Goal: Task Accomplishment & Management: Manage account settings

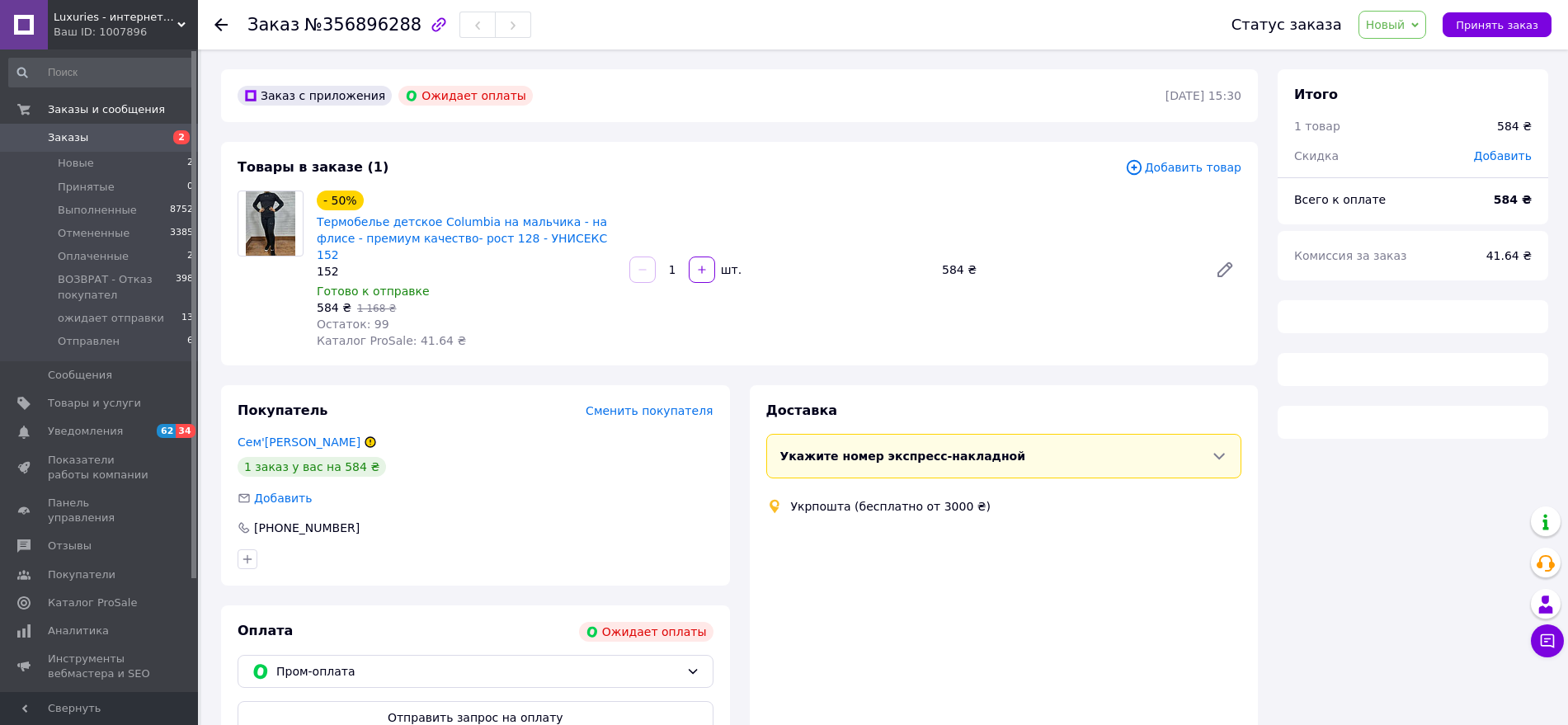
click at [429, 21] on icon "button" at bounding box center [439, 25] width 20 height 20
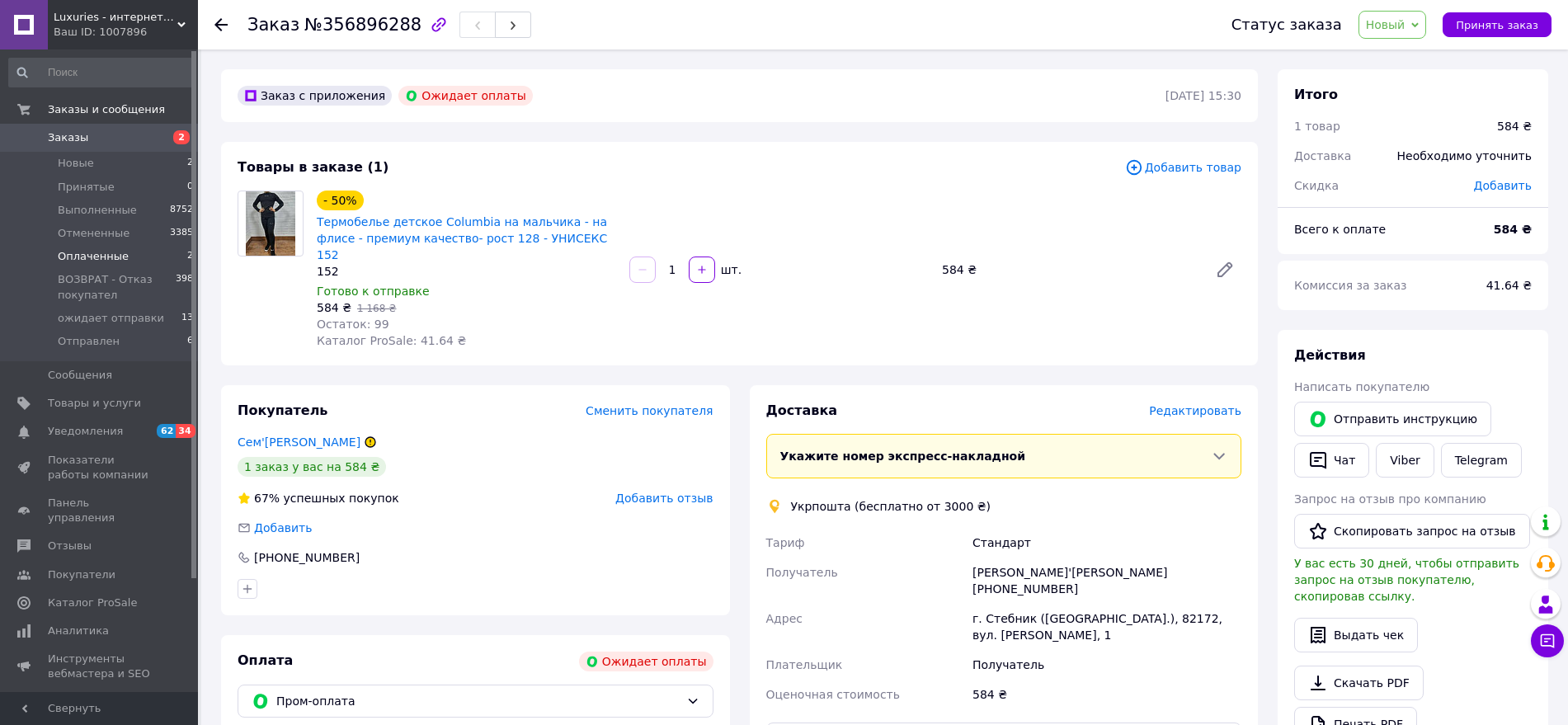
click at [108, 260] on span "Оплаченные" at bounding box center [92, 256] width 71 height 15
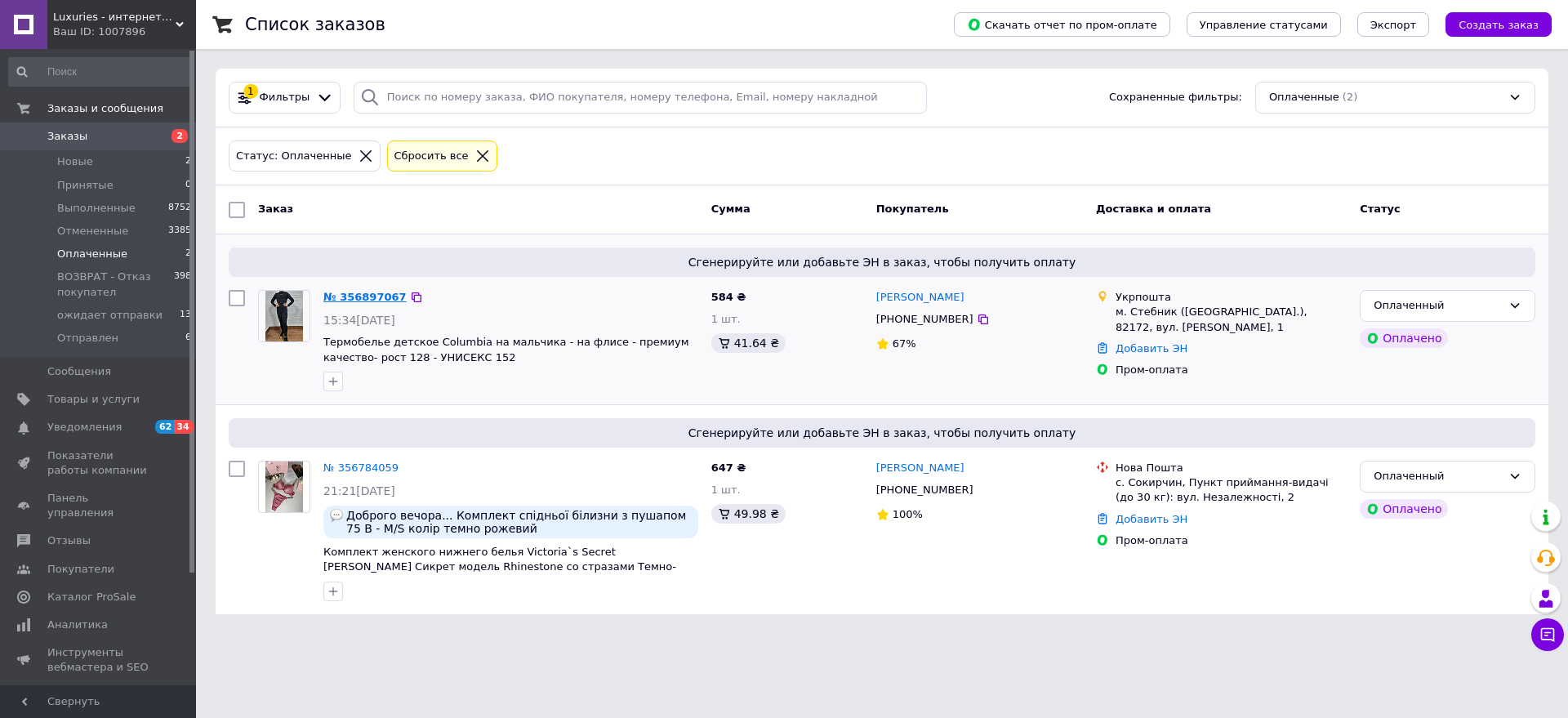
click at [337, 294] on link "№ 356897067" at bounding box center [365, 297] width 83 height 12
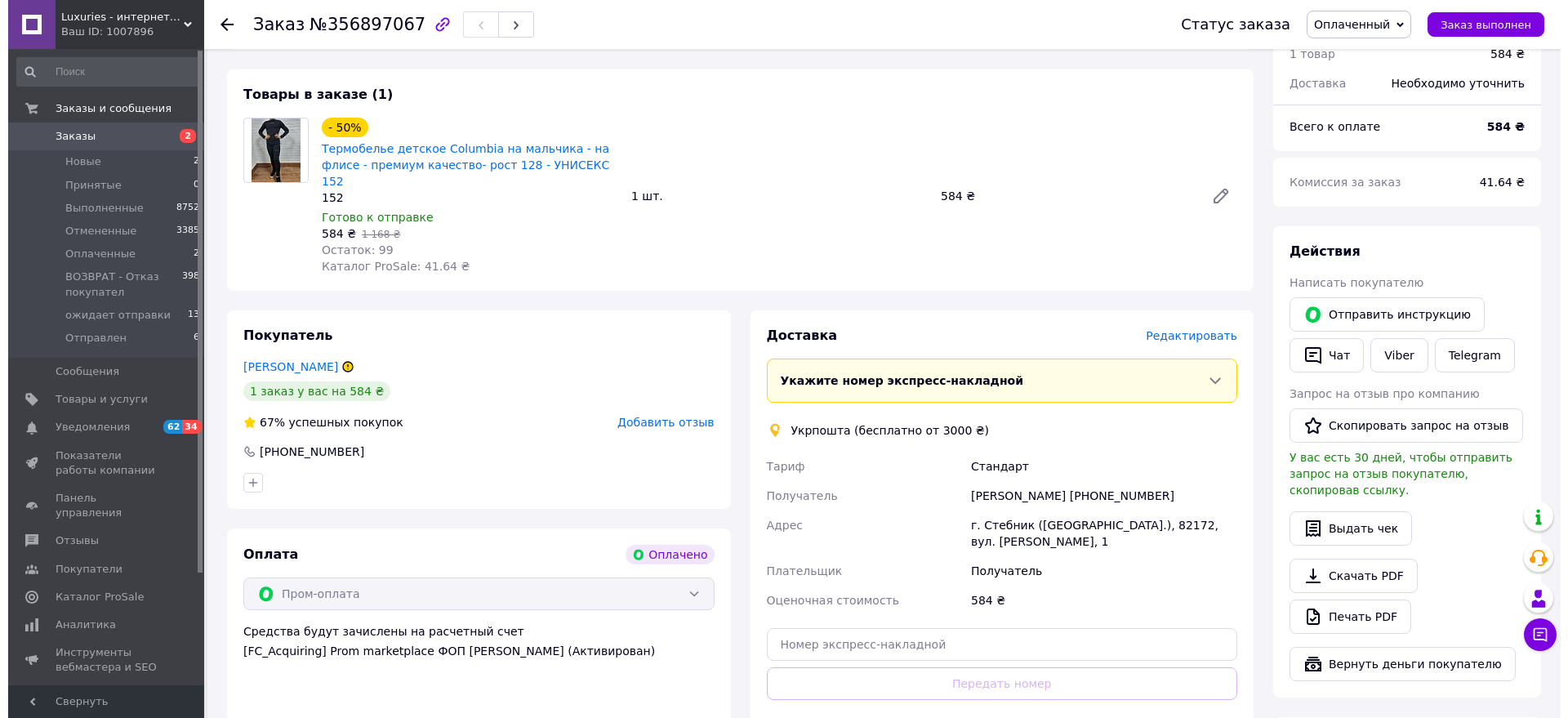
scroll to position [511, 0]
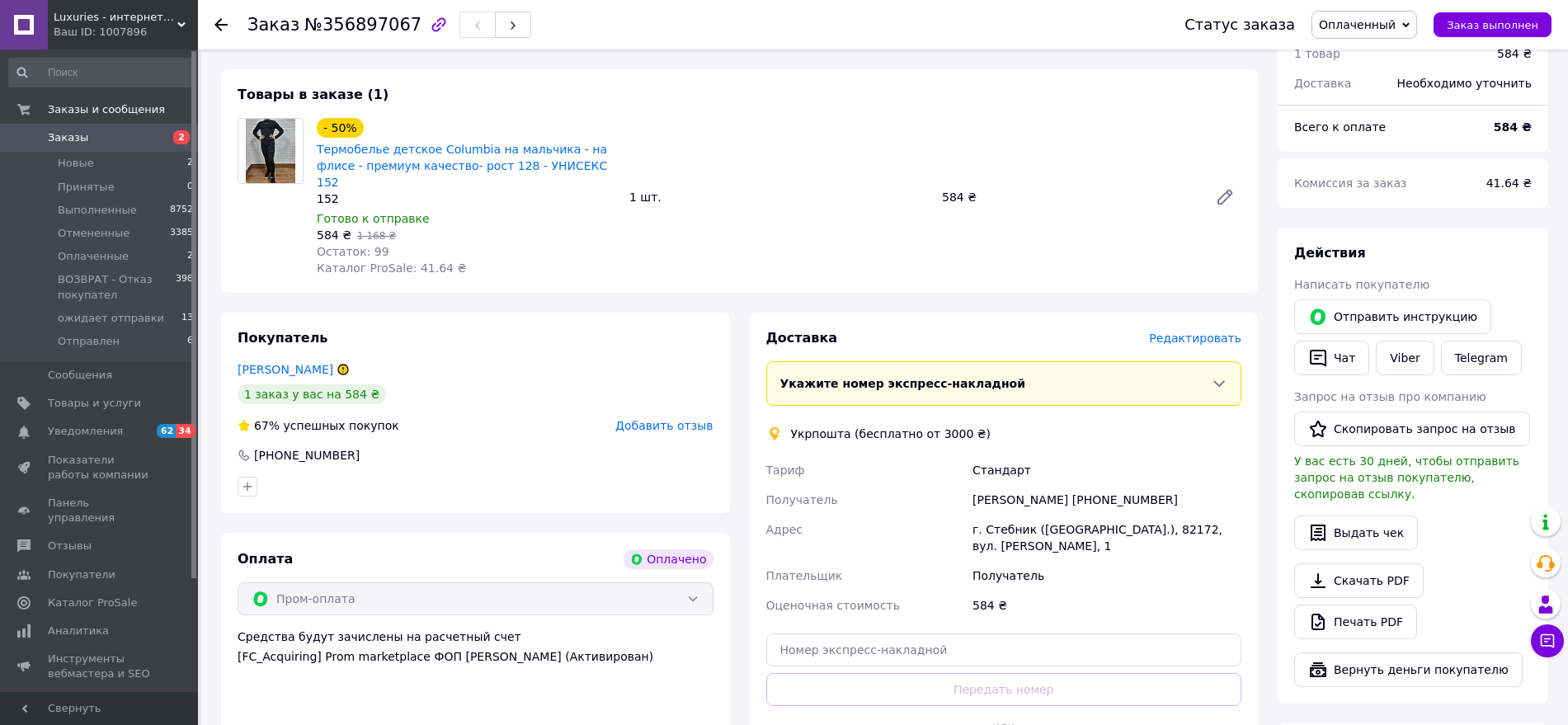
click at [1201, 331] on span "Редактировать" at bounding box center [1195, 337] width 92 height 13
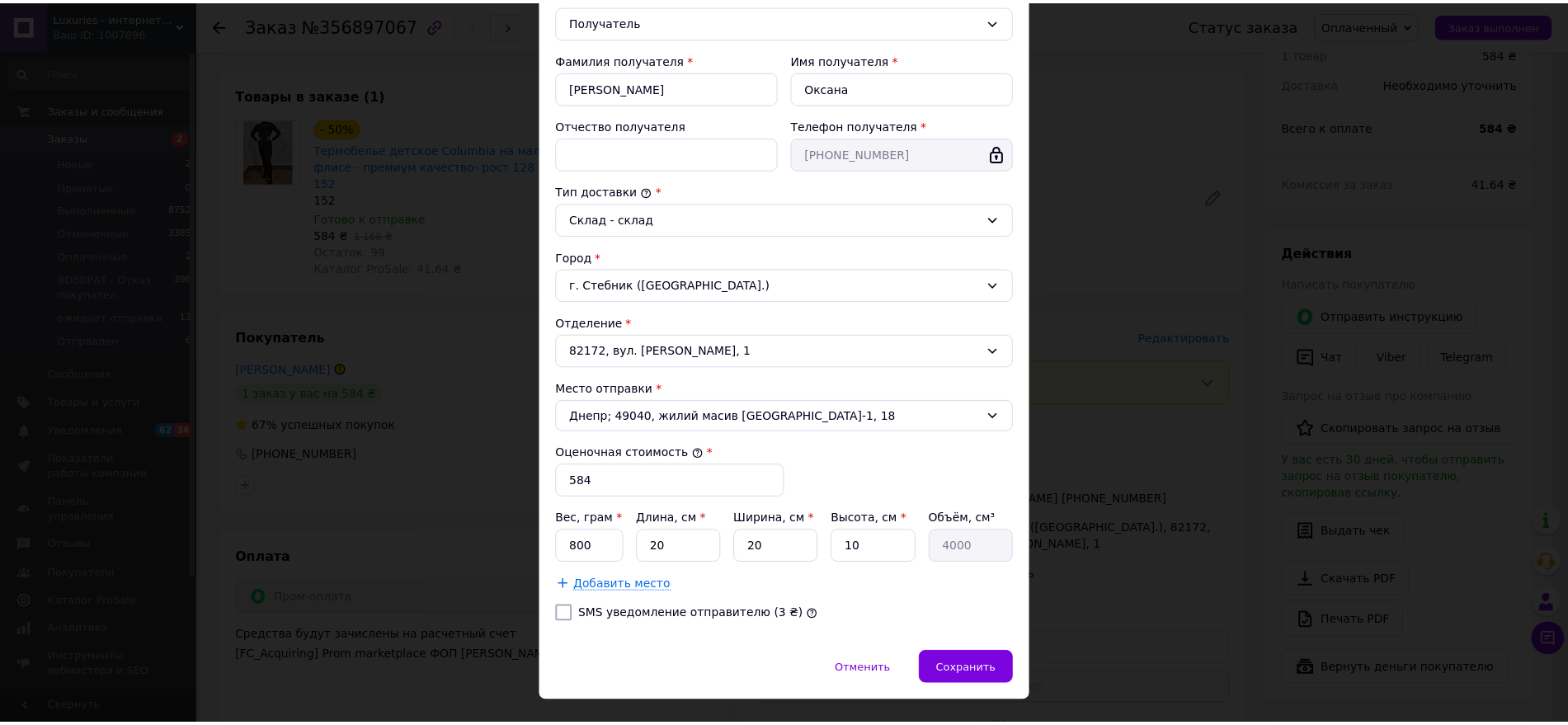
scroll to position [307, 0]
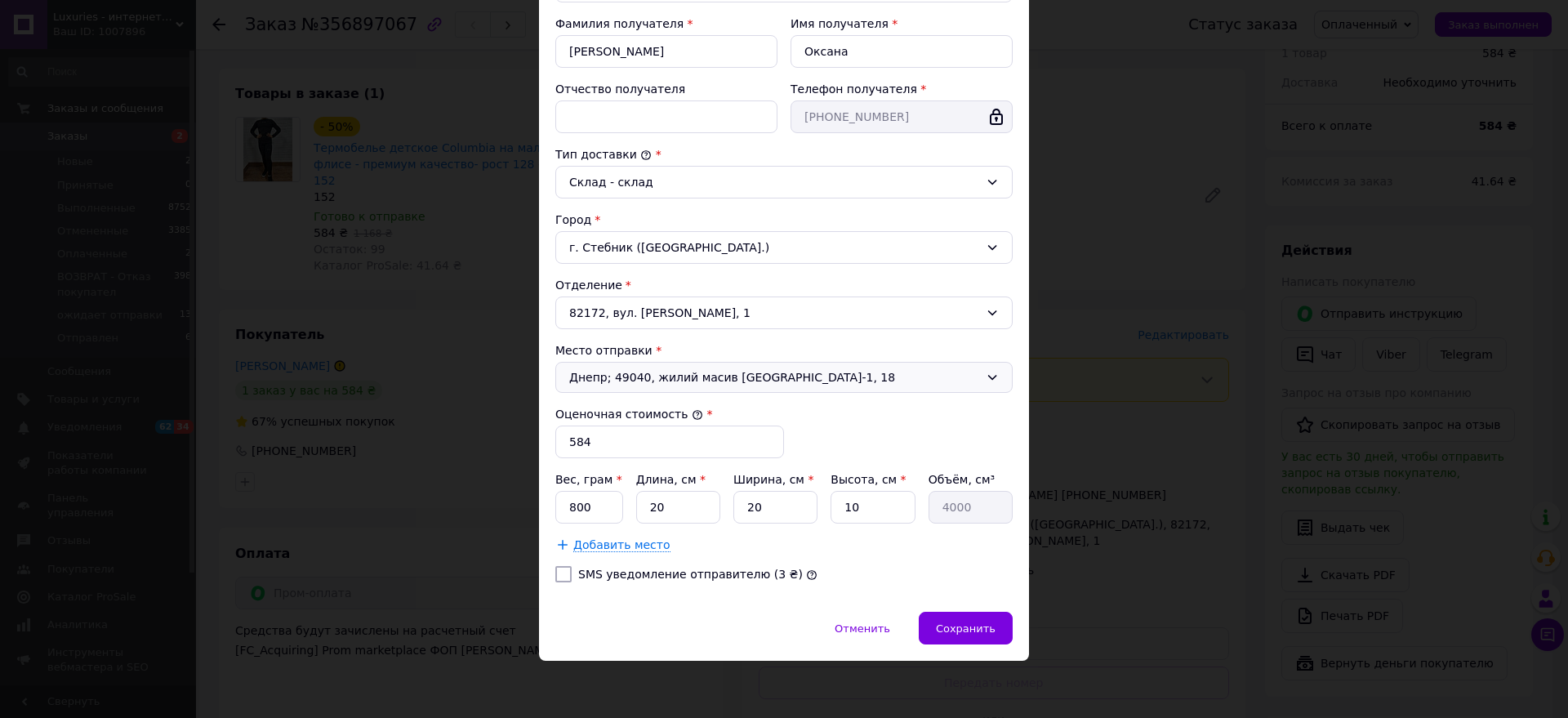
click at [713, 372] on span "Днепр; 49040, жилий масив [GEOGRAPHIC_DATA]-1, 18" at bounding box center [774, 377] width 410 height 16
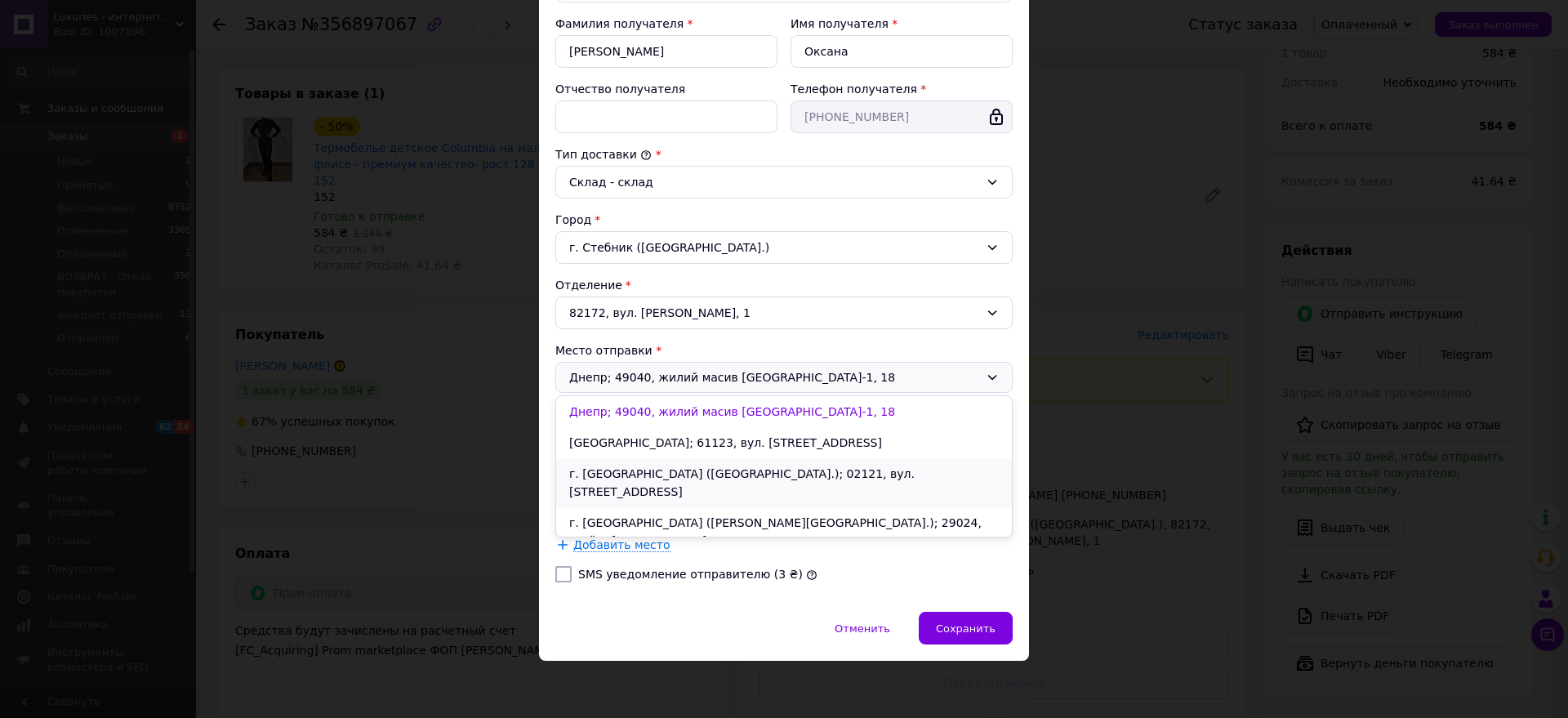
click at [682, 469] on li "г. [GEOGRAPHIC_DATA] ([GEOGRAPHIC_DATA].); 02121, вул. [STREET_ADDRESS]" at bounding box center [784, 482] width 456 height 49
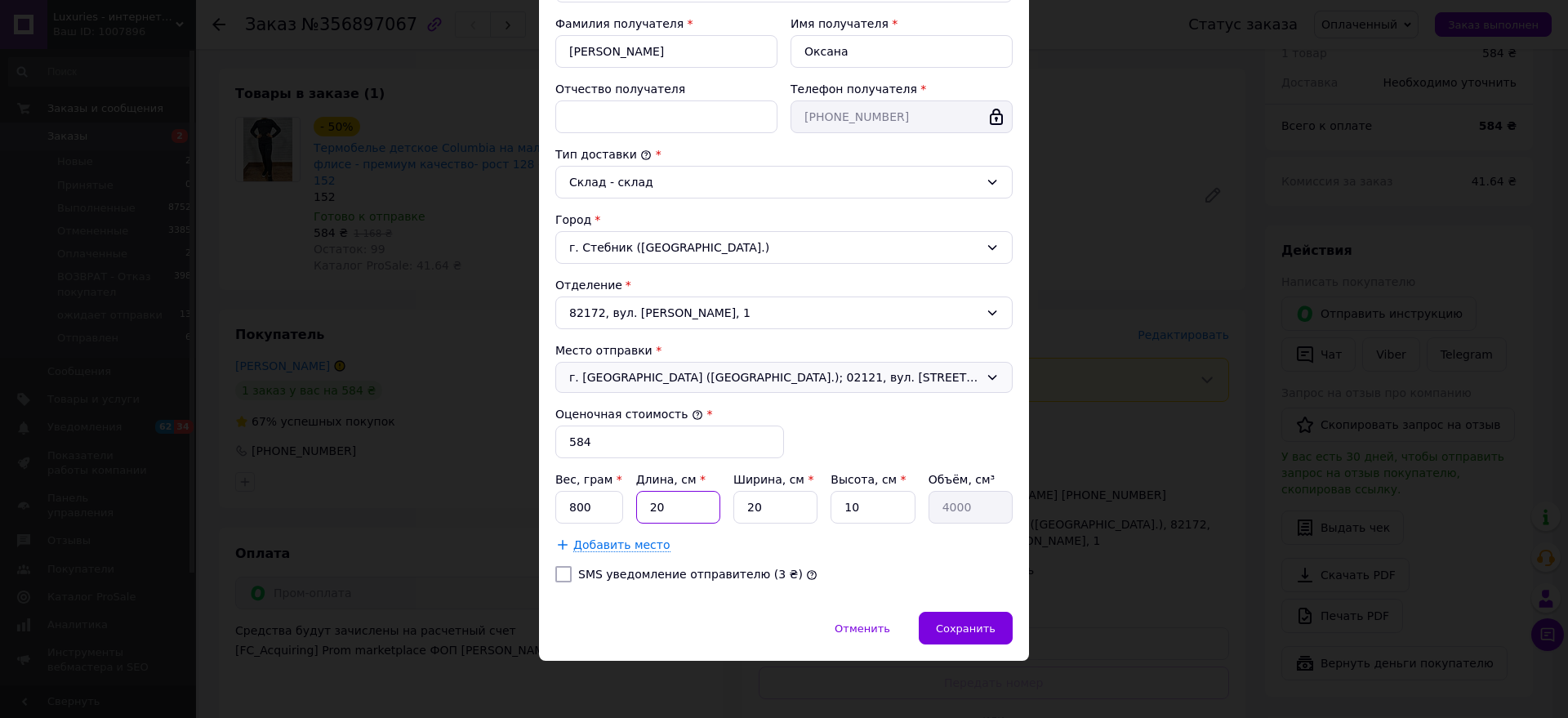
click at [665, 510] on input "20" at bounding box center [678, 507] width 84 height 33
type input "2"
type input "400"
type input "3"
type input "600"
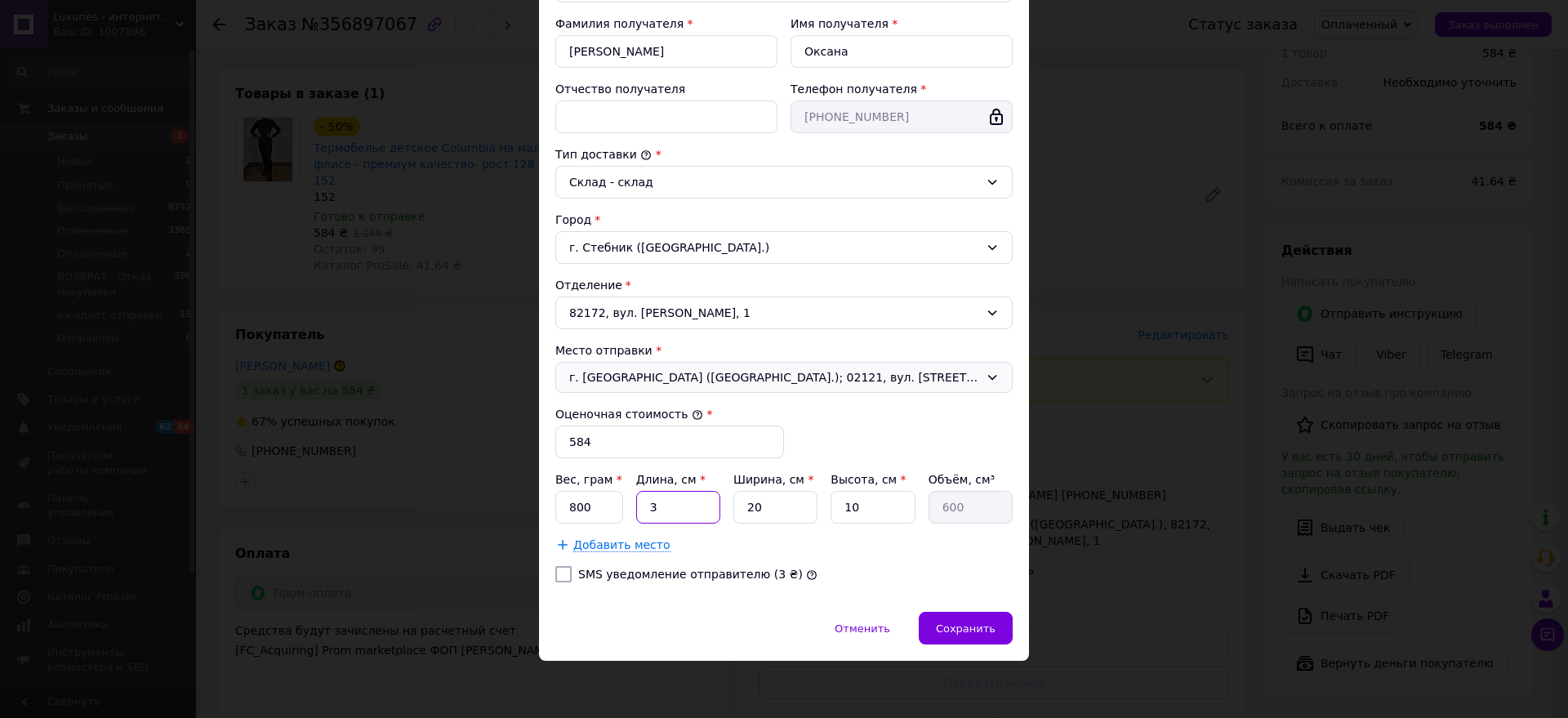
type input "30"
type input "6000"
type input "30"
click at [878, 516] on input "10" at bounding box center [872, 507] width 84 height 33
type input "1"
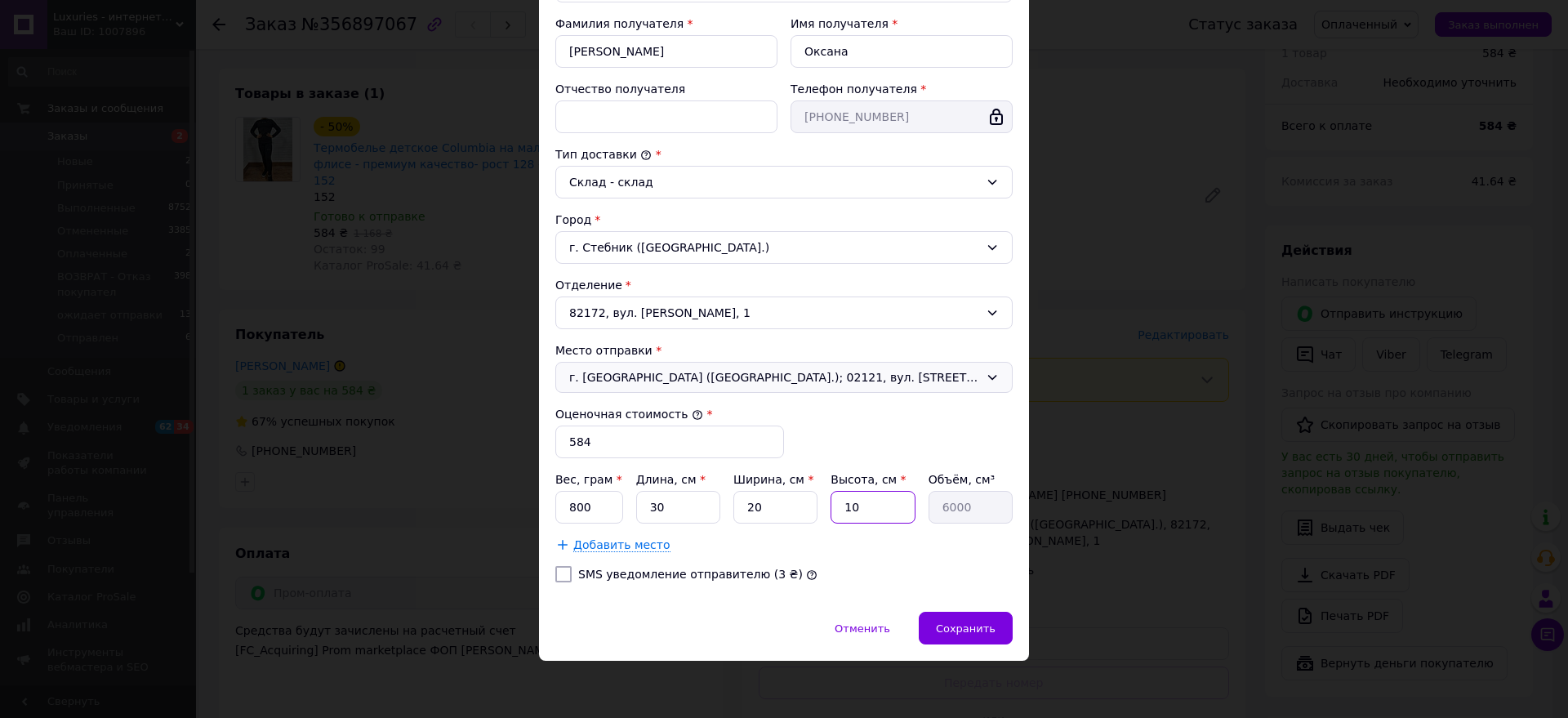
type input "600"
type input "5"
type input "3000"
type input "5"
click at [963, 627] on span "Сохранить" at bounding box center [965, 628] width 59 height 12
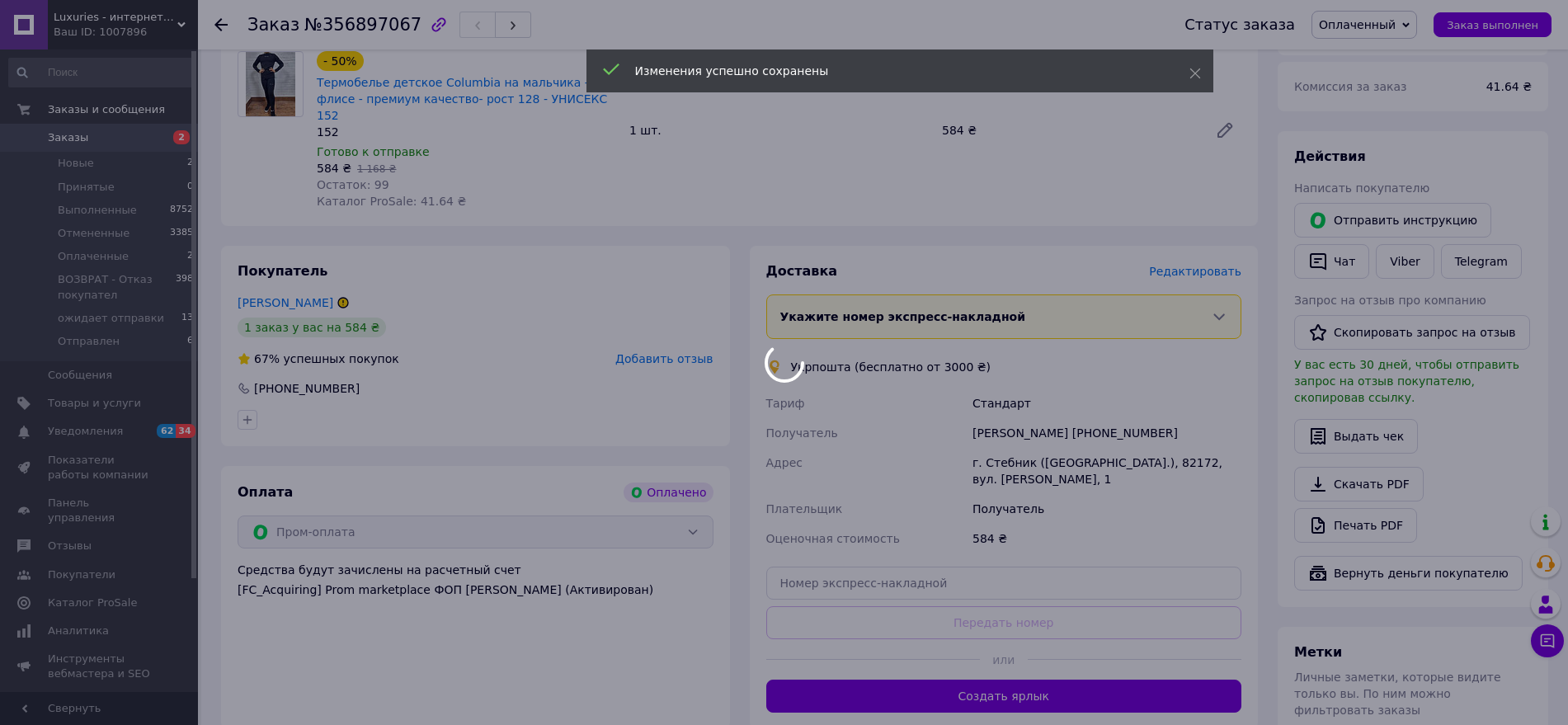
scroll to position [618, 0]
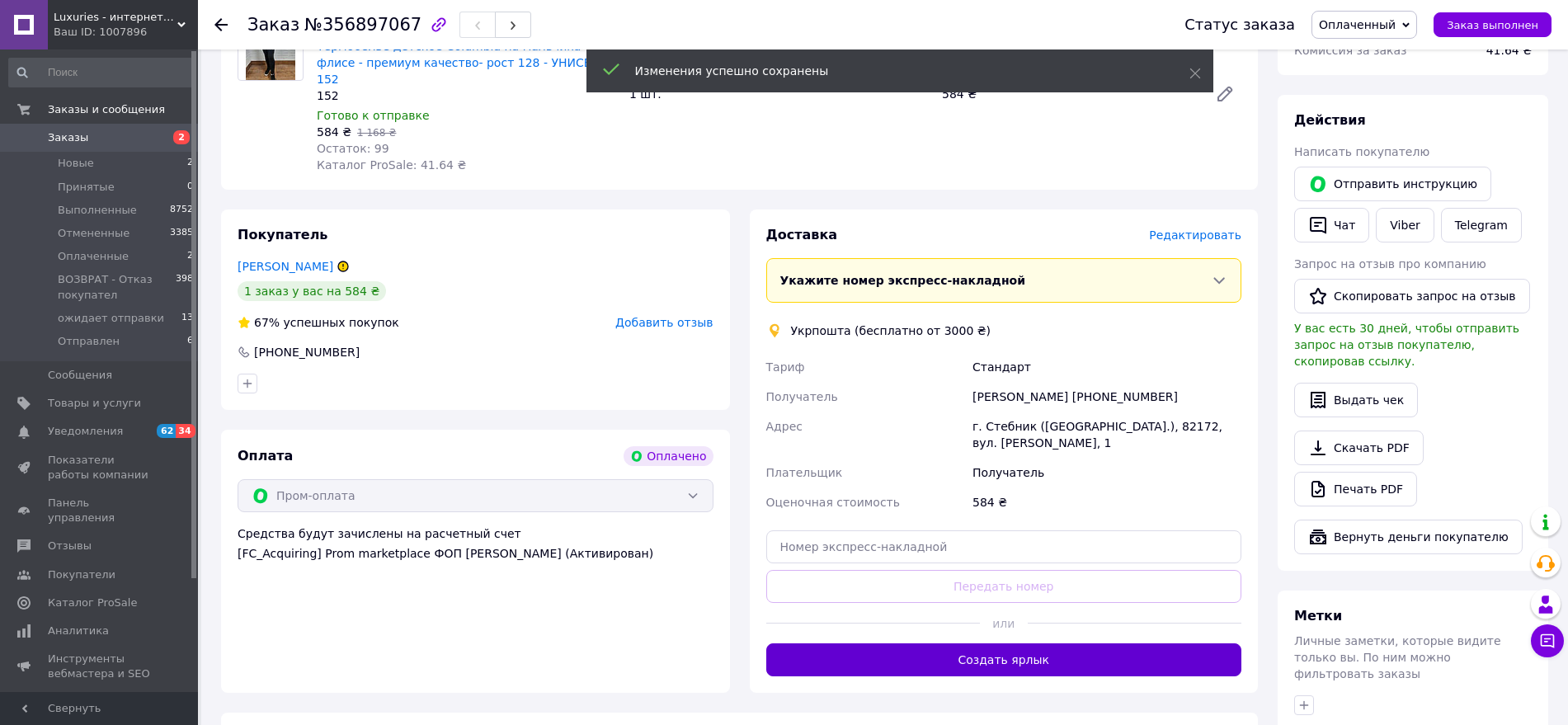
click at [995, 644] on button "Создать ярлык" at bounding box center [1005, 660] width 476 height 33
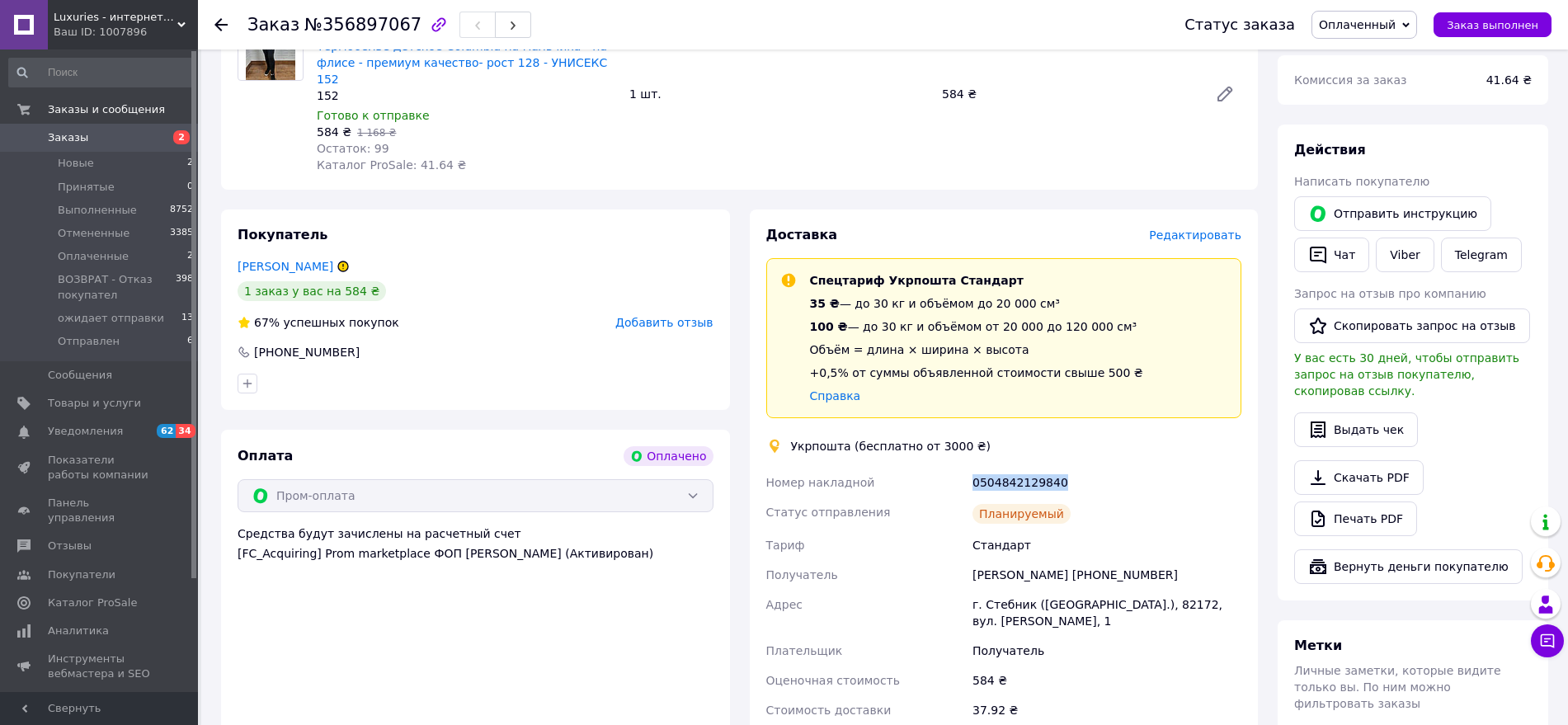
drag, startPoint x: 1064, startPoint y: 450, endPoint x: 956, endPoint y: 459, distance: 108.4
click at [956, 467] on div "Номер накладной 0504842129840 Статус отправления Планируемый [PERSON_NAME] Полу…" at bounding box center [1004, 595] width 483 height 257
copy div "Номер накладной 0504842129840"
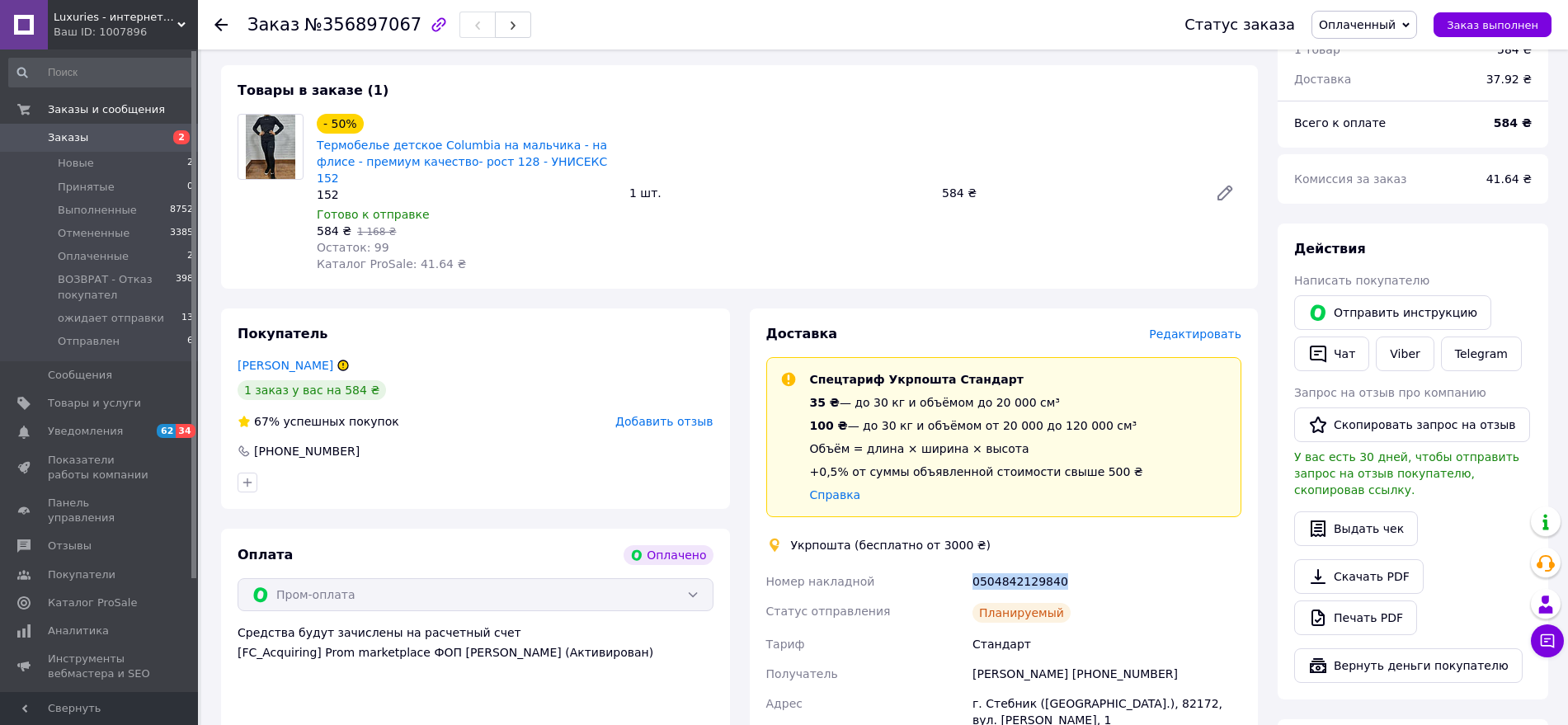
scroll to position [413, 0]
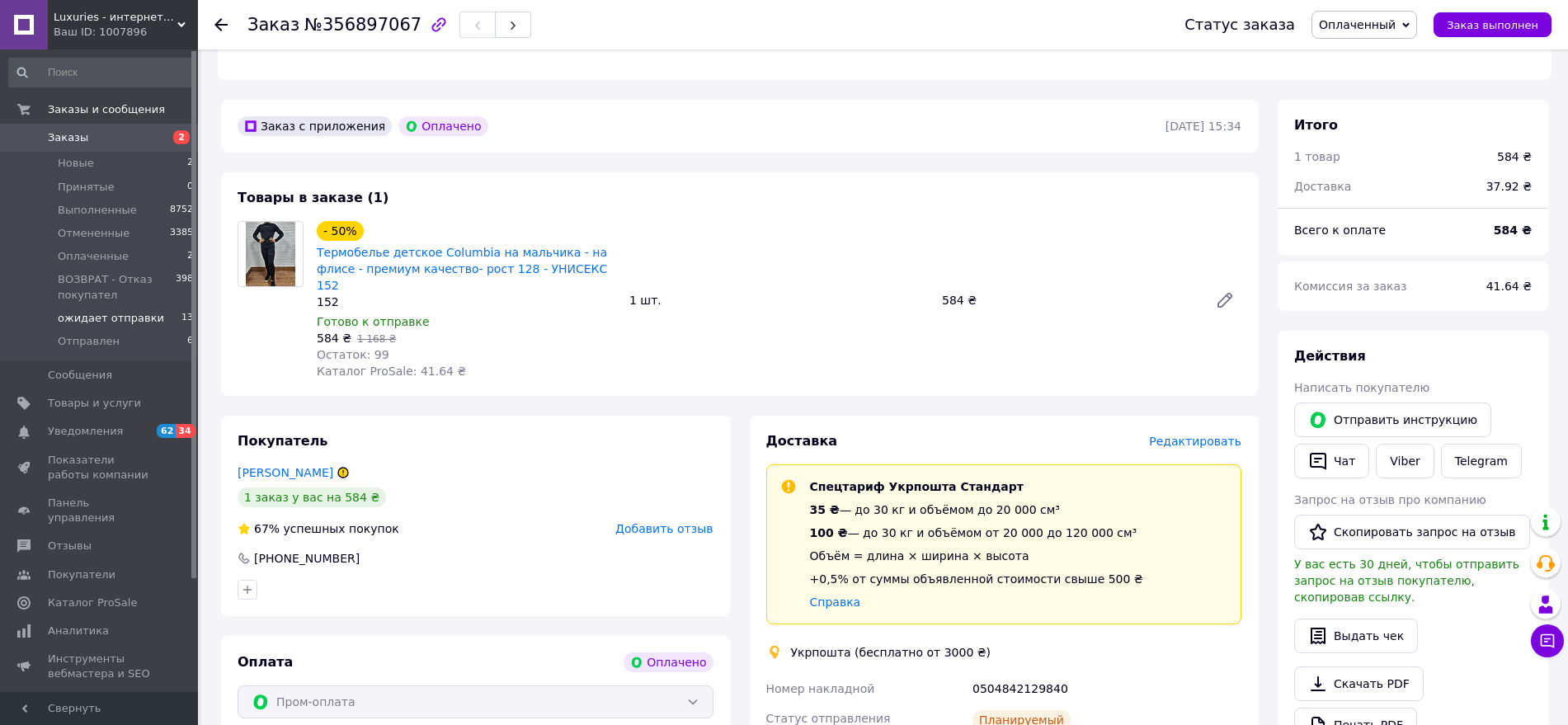
click at [114, 320] on span "ожидает отправки" at bounding box center [110, 318] width 107 height 15
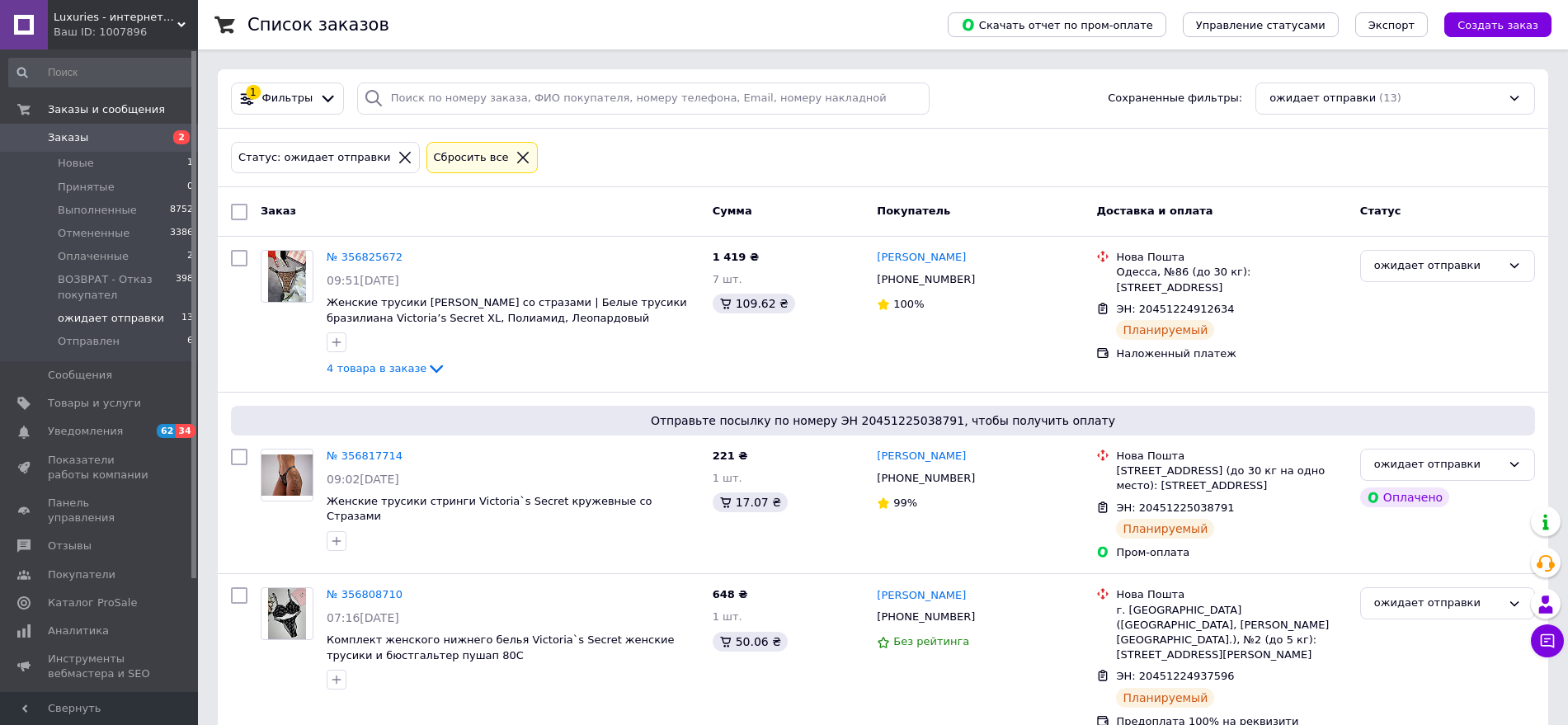
click at [139, 320] on span "ожидает отправки" at bounding box center [110, 318] width 107 height 15
click at [120, 252] on span "Оплаченные" at bounding box center [92, 256] width 71 height 15
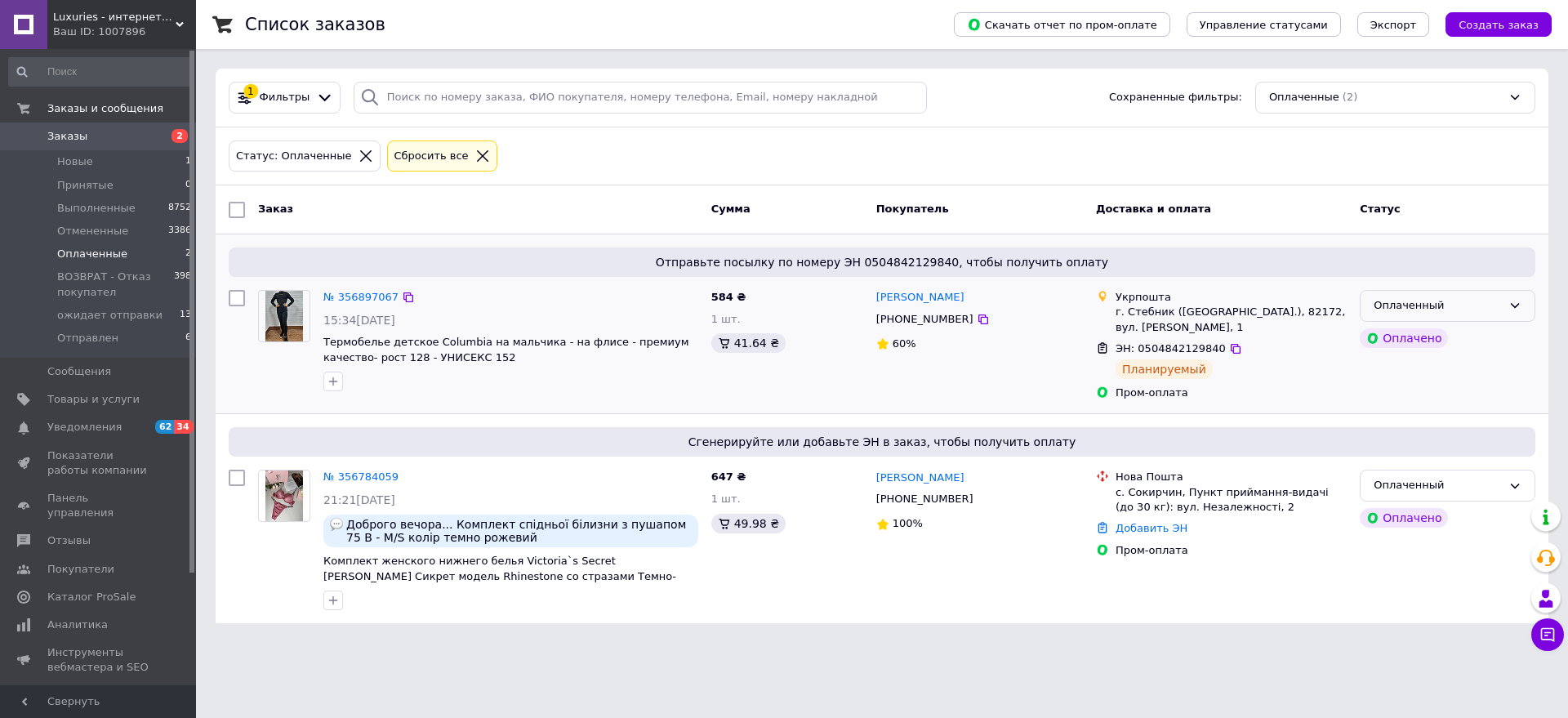
click at [1452, 298] on div "Оплаченный" at bounding box center [1437, 305] width 129 height 17
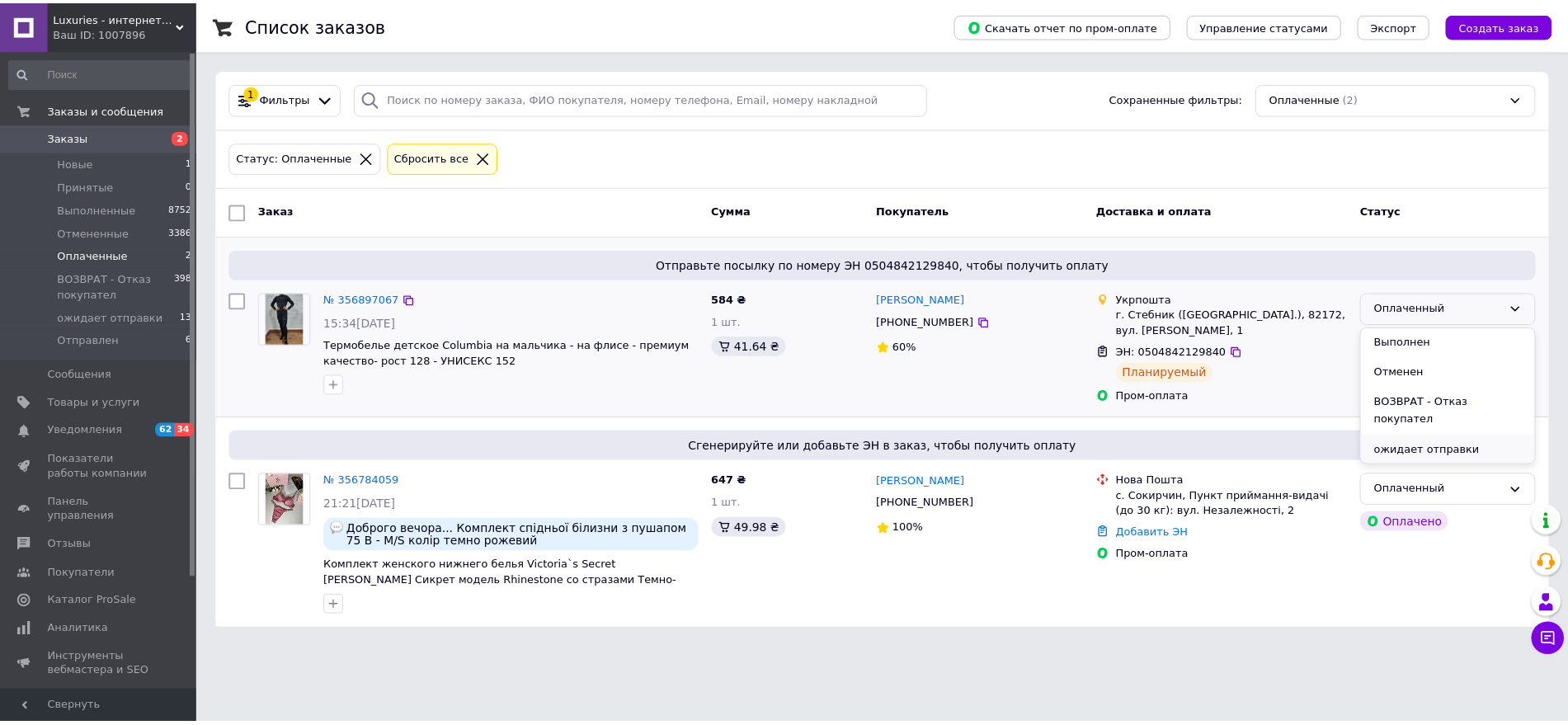
scroll to position [44, 0]
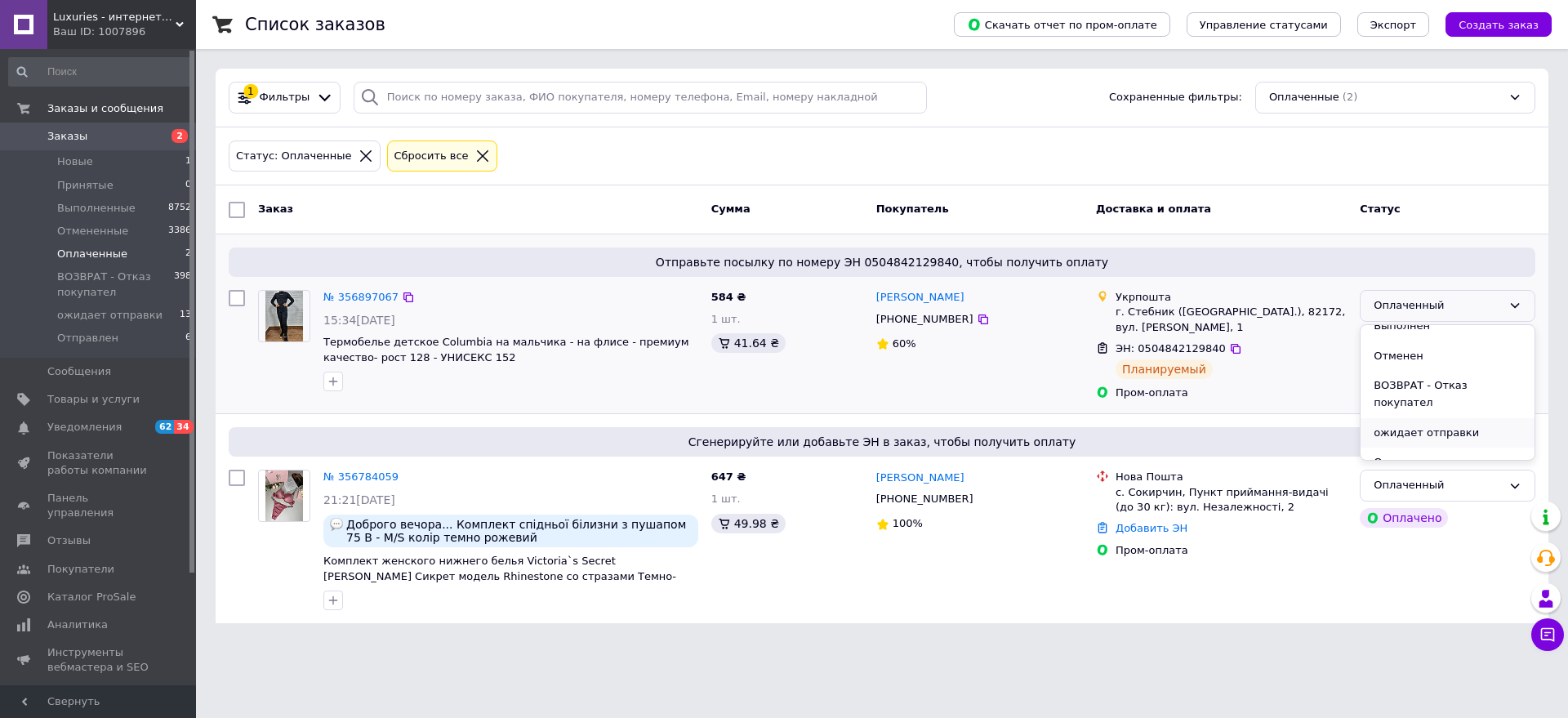
click at [1454, 418] on li "ожидает отправки" at bounding box center [1447, 433] width 174 height 30
click at [124, 316] on span "ожидает отправки" at bounding box center [109, 315] width 105 height 15
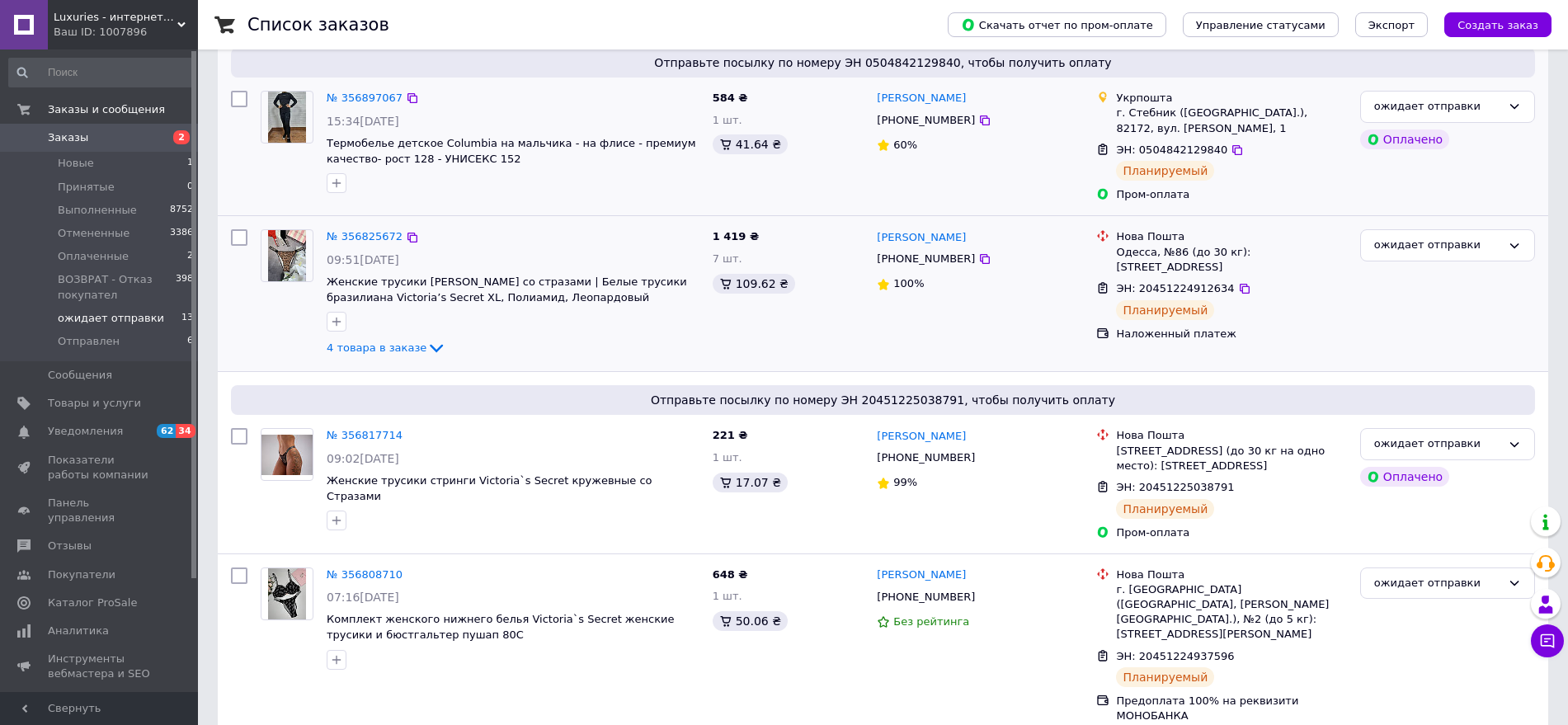
scroll to position [206, 0]
